Goal: Check status

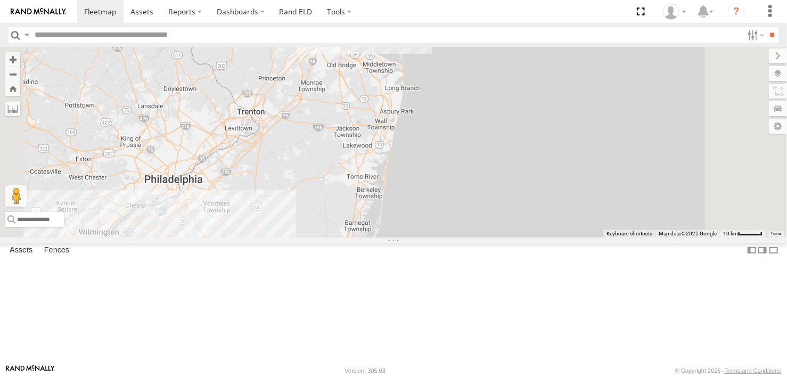
drag, startPoint x: 462, startPoint y: 148, endPoint x: 451, endPoint y: 225, distance: 78.1
click at [451, 225] on div "468334 [PERSON_NAME] 245047 [PERSON_NAME] 468332 [PERSON_NAME] JTSP Hino" at bounding box center [393, 142] width 787 height 190
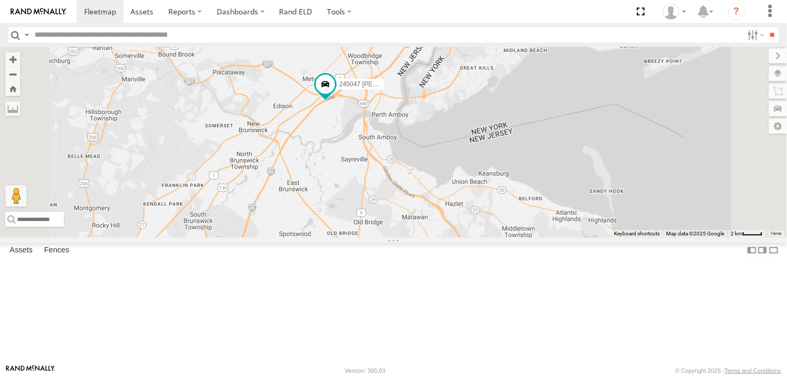
drag, startPoint x: 443, startPoint y: 153, endPoint x: 444, endPoint y: 236, distance: 83.1
click at [443, 236] on div "468334 [PERSON_NAME] 245047 [PERSON_NAME] 468332 [PERSON_NAME] JTSP Hino" at bounding box center [393, 142] width 787 height 190
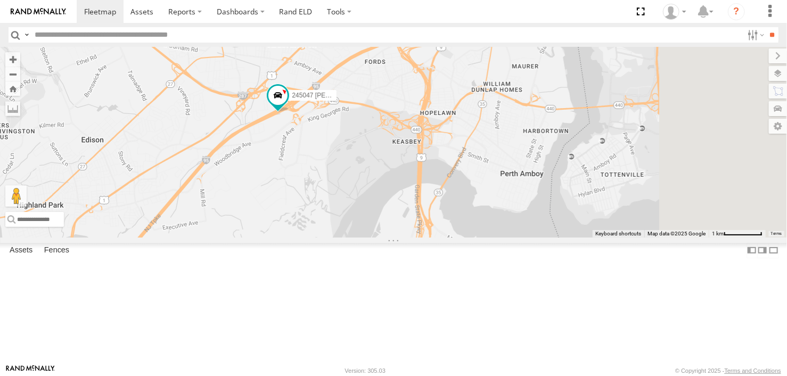
drag, startPoint x: 458, startPoint y: 153, endPoint x: 416, endPoint y: 257, distance: 112.6
click at [416, 237] on div "468334 [PERSON_NAME] 245047 [PERSON_NAME] 468332 [PERSON_NAME] JTSP Hino" at bounding box center [393, 142] width 787 height 190
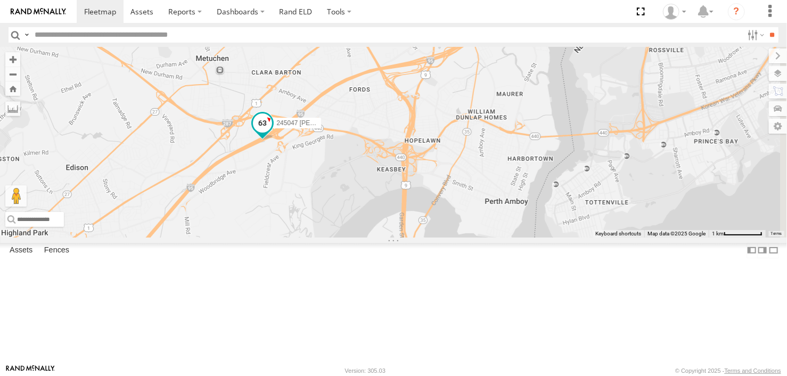
click at [272, 133] on span at bounding box center [262, 122] width 19 height 19
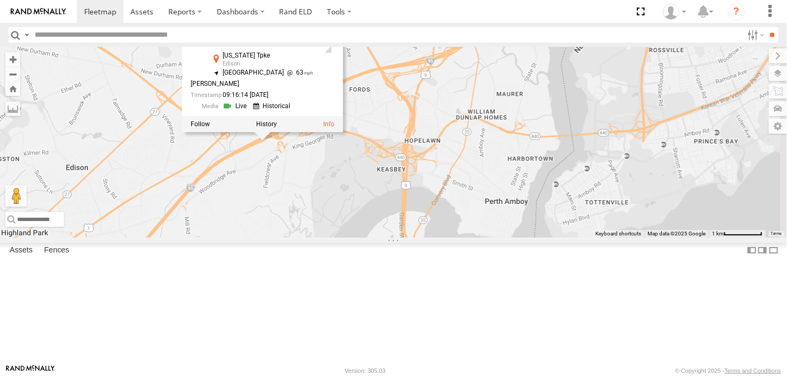
click at [413, 237] on div "468334 [PERSON_NAME] 245047 [PERSON_NAME] 468332 [PERSON_NAME] JTSP Hino 245047…" at bounding box center [393, 142] width 787 height 190
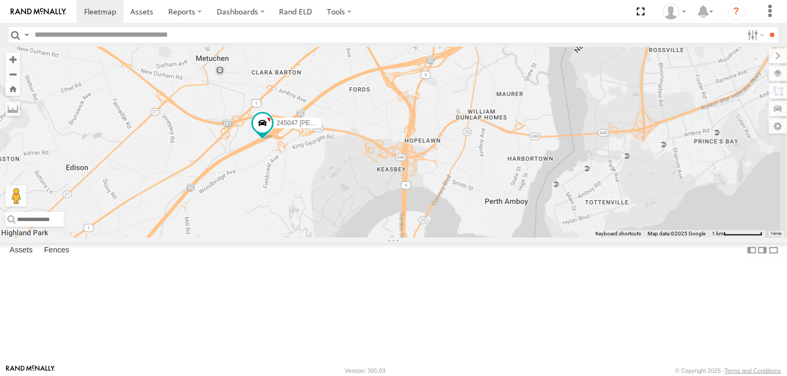
drag, startPoint x: 408, startPoint y: 276, endPoint x: 434, endPoint y: 267, distance: 27.8
click at [434, 237] on div "468334 [PERSON_NAME] 245047 [PERSON_NAME] 468332 [PERSON_NAME] JTSP Hino" at bounding box center [393, 142] width 787 height 190
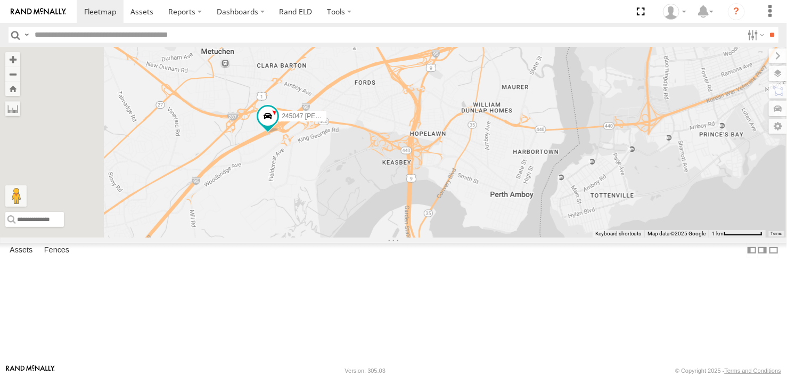
drag, startPoint x: 416, startPoint y: 258, endPoint x: 425, endPoint y: 260, distance: 9.3
click at [425, 237] on div "468334 [PERSON_NAME] 245047 [PERSON_NAME] 468332 [PERSON_NAME] JTSP Hino" at bounding box center [393, 142] width 787 height 190
